Goal: Obtain resource: Obtain resource

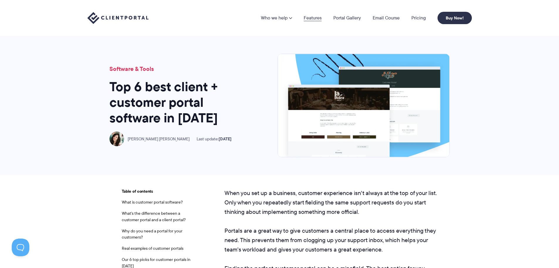
click at [317, 19] on link "Features" at bounding box center [313, 18] width 18 height 5
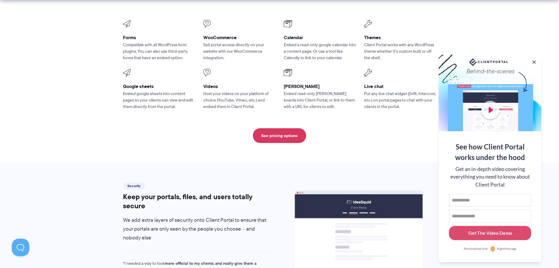
scroll to position [822, 0]
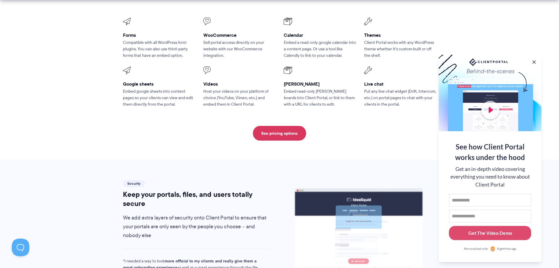
click at [299, 88] on p "Embed read-only Trello boards into Client Portal, or link to them with a URL fo…" at bounding box center [320, 97] width 72 height 19
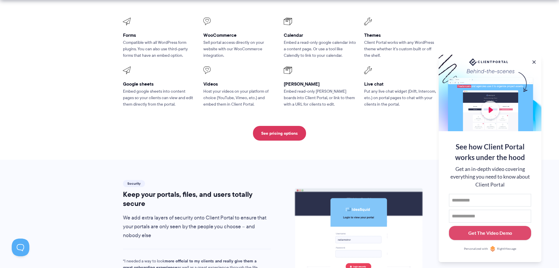
click at [287, 67] on span at bounding box center [320, 71] width 72 height 8
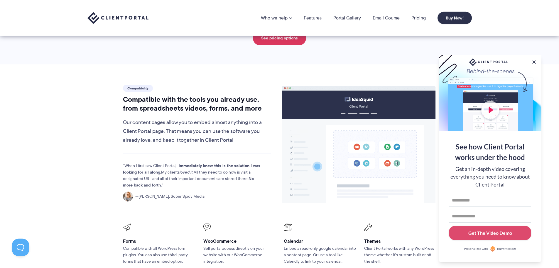
scroll to position [499, 0]
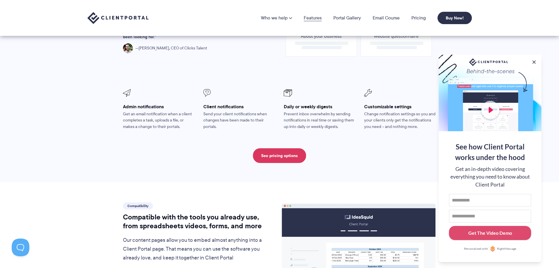
click at [317, 18] on link "Features" at bounding box center [313, 18] width 18 height 5
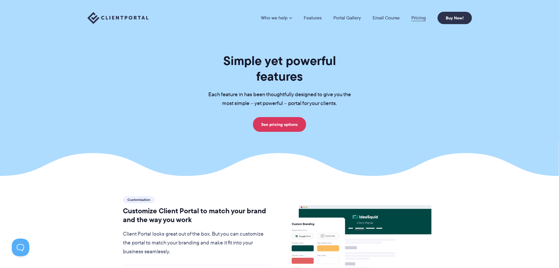
click at [414, 17] on link "Pricing" at bounding box center [419, 18] width 14 height 5
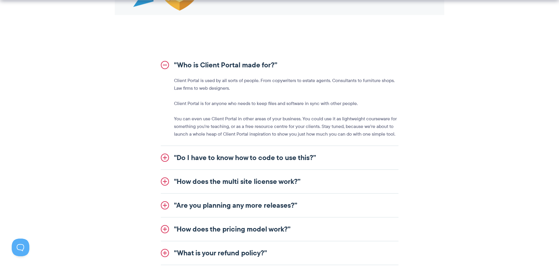
scroll to position [646, 0]
click at [190, 157] on link ""Do I have to know how to code to use this?”" at bounding box center [280, 156] width 238 height 23
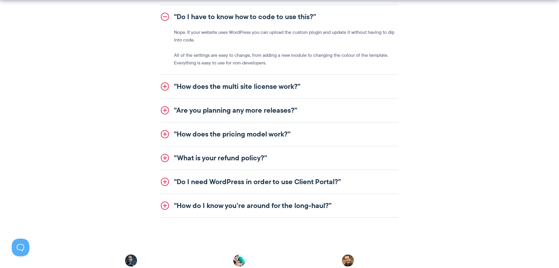
scroll to position [734, 0]
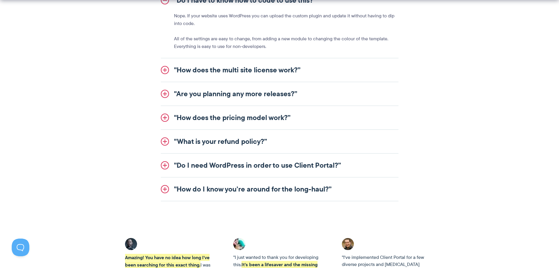
click at [220, 164] on link ""Do I need WordPress in order to use Client Portal?”" at bounding box center [280, 164] width 238 height 23
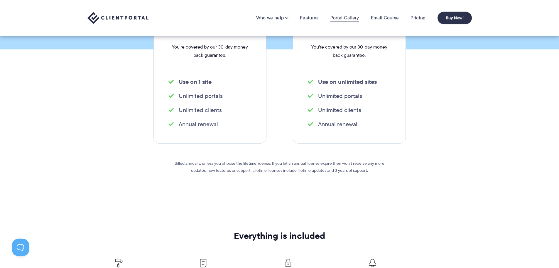
scroll to position [117, 0]
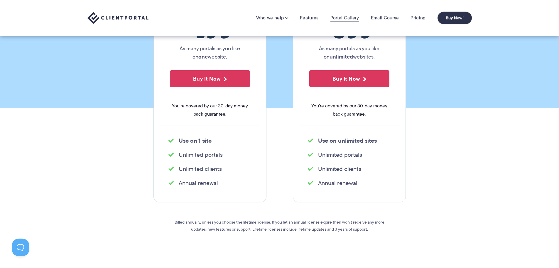
click at [339, 16] on link "Portal Gallery" at bounding box center [345, 18] width 29 height 6
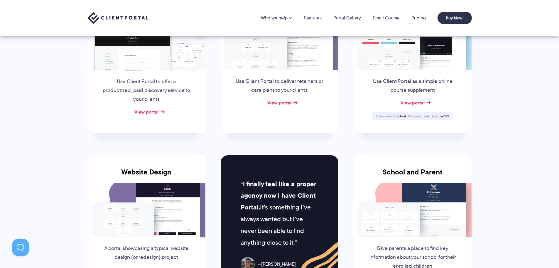
scroll to position [29, 0]
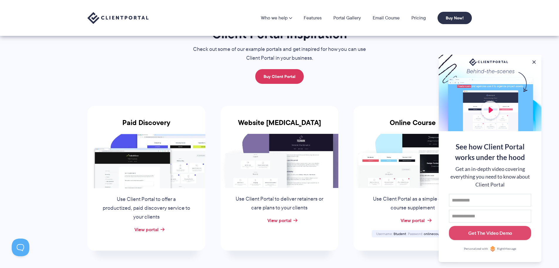
click at [413, 218] on link "View portal" at bounding box center [413, 219] width 24 height 7
click at [470, 230] on div "Get The Video Demo" at bounding box center [491, 232] width 44 height 7
click at [467, 203] on input "First name" at bounding box center [490, 200] width 82 height 13
type input "****"
click at [458, 213] on input "Email address" at bounding box center [490, 215] width 82 height 13
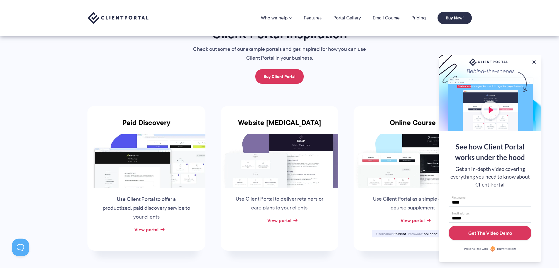
click at [466, 232] on button "Get The Video Demo" at bounding box center [490, 233] width 82 height 14
drag, startPoint x: 470, startPoint y: 216, endPoint x: 418, endPoint y: 217, distance: 52.6
click at [418, 217] on body "Who we help Who we help View pricing Agencies See how Client Portal can help gi…" at bounding box center [279, 105] width 559 height 268
type input "**********"
click at [497, 230] on div "Get The Video Demo" at bounding box center [491, 232] width 44 height 7
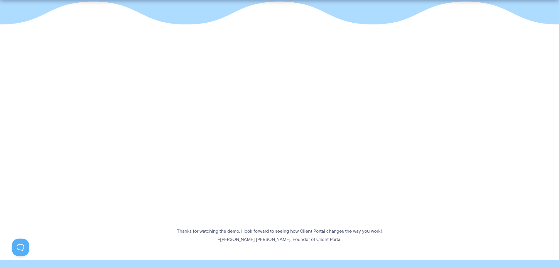
click at [426, 133] on section "Thanks for watching the demo. I look forward to seeing how Client Portal change…" at bounding box center [279, 142] width 559 height 202
